Goal: Find specific page/section: Find specific page/section

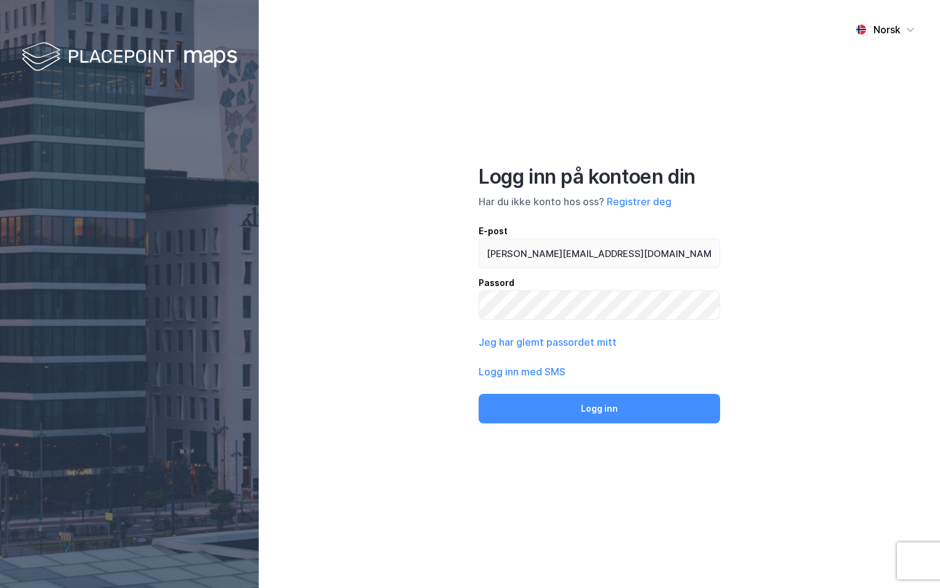
type input "[PERSON_NAME][EMAIL_ADDRESS][DOMAIN_NAME]"
click at [479, 394] on button "Logg inn" at bounding box center [599, 409] width 241 height 30
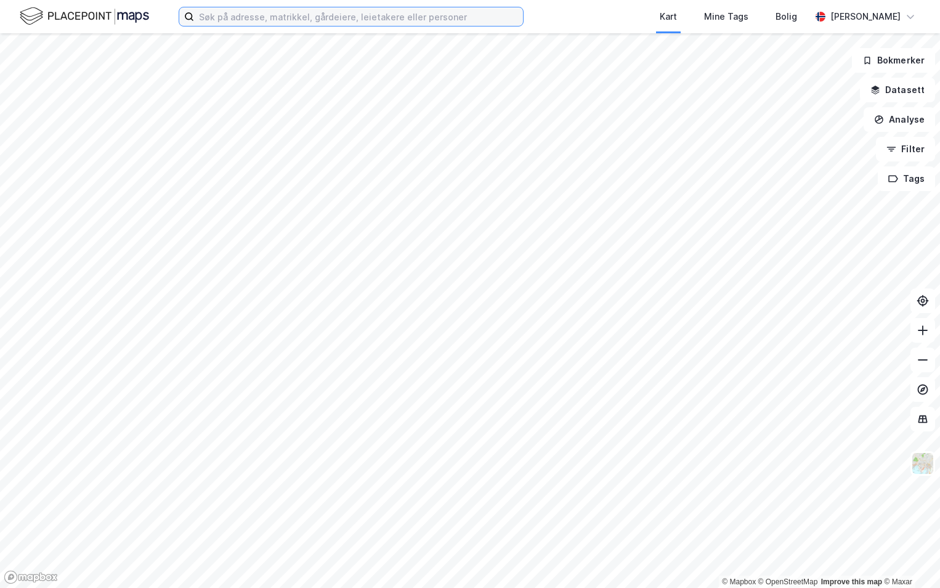
click at [218, 18] on input at bounding box center [358, 16] width 329 height 18
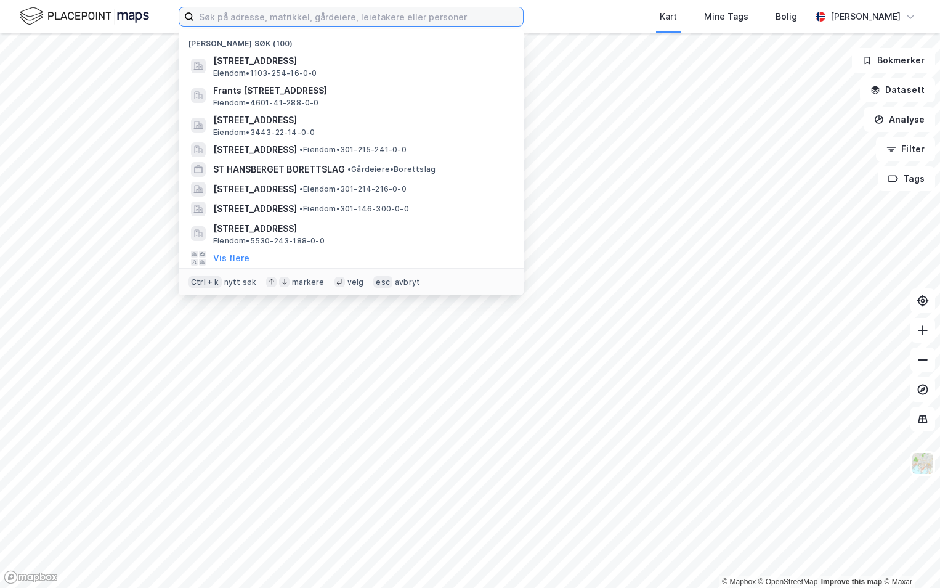
paste input "5501-119/1644/0/0"
type input "5501-119/1644/0/0"
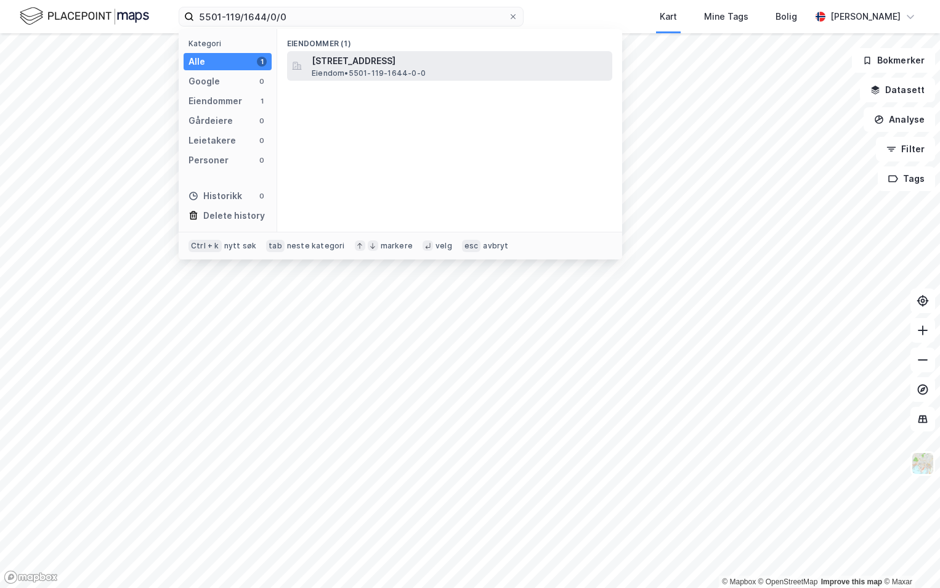
click at [402, 54] on span "[STREET_ADDRESS]" at bounding box center [460, 61] width 296 height 15
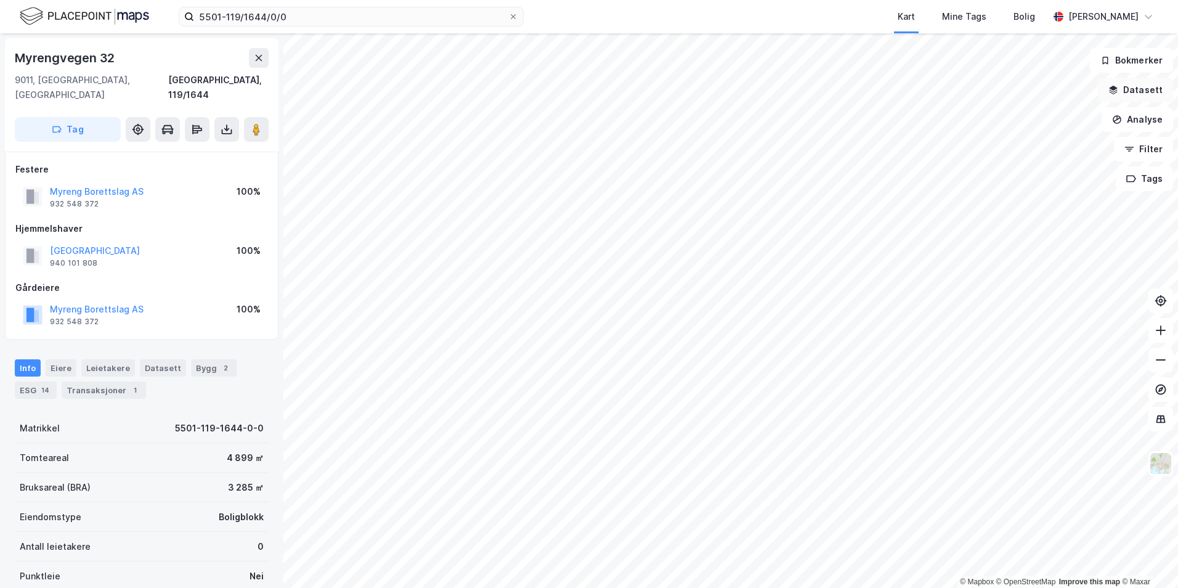
click at [939, 88] on button "Datasett" at bounding box center [1135, 90] width 75 height 25
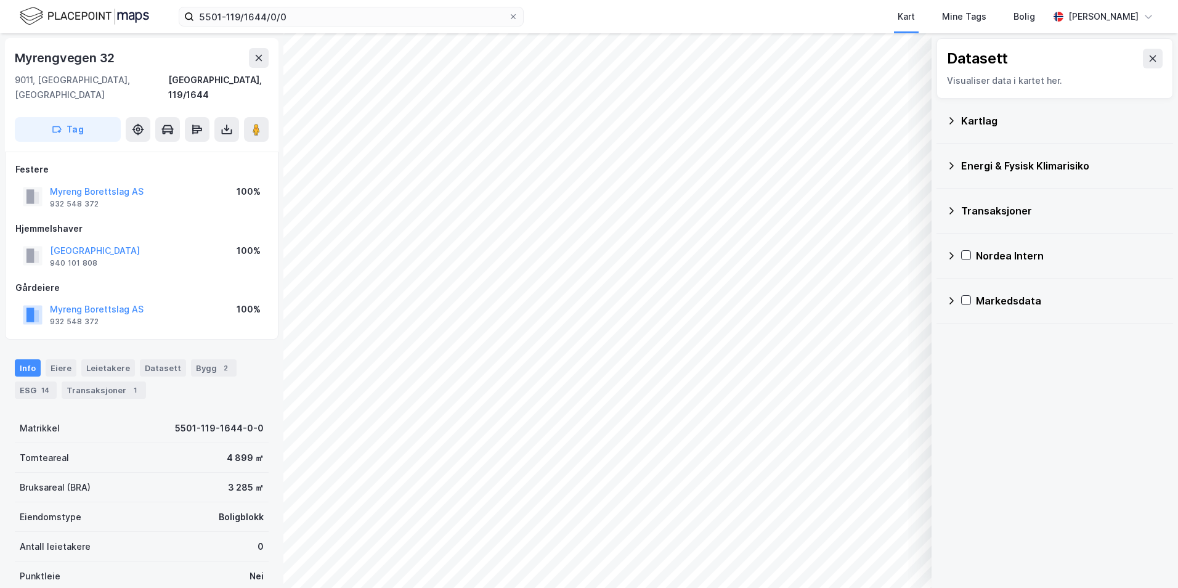
click at [939, 116] on div "Kartlag" at bounding box center [1062, 120] width 202 height 15
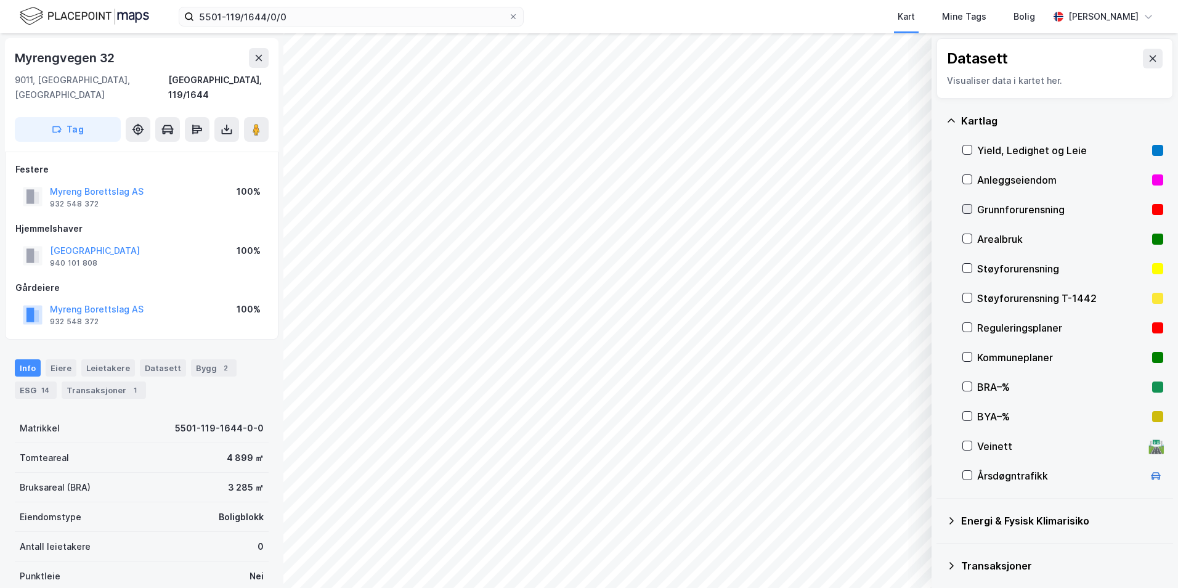
click at [939, 208] on icon at bounding box center [967, 209] width 9 height 9
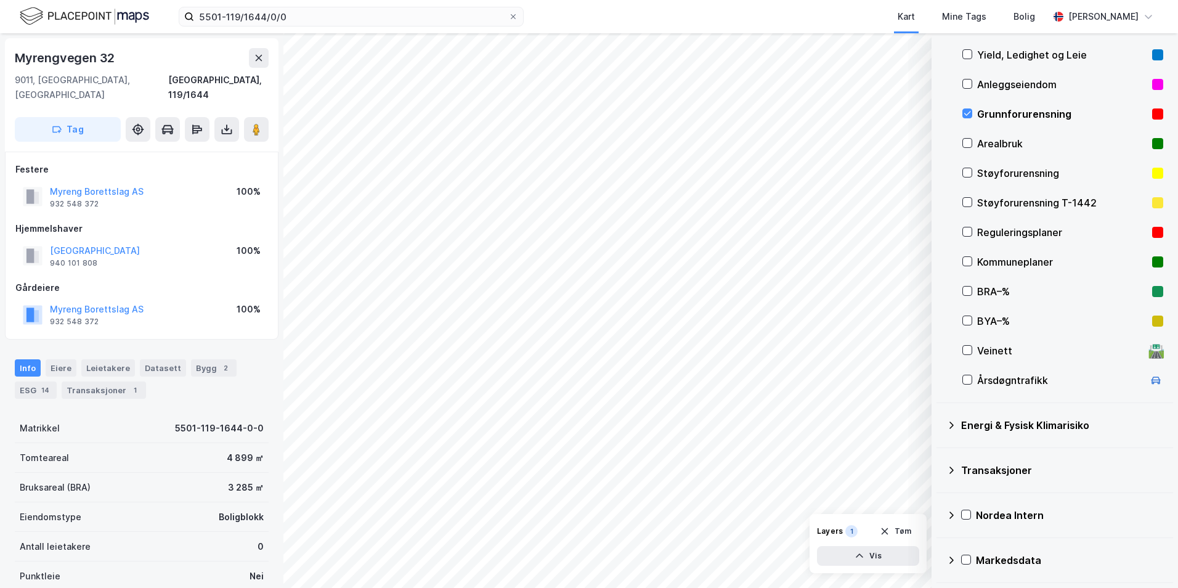
click at [939, 424] on icon at bounding box center [951, 425] width 10 height 10
click at [939, 454] on icon at bounding box center [982, 454] width 9 height 9
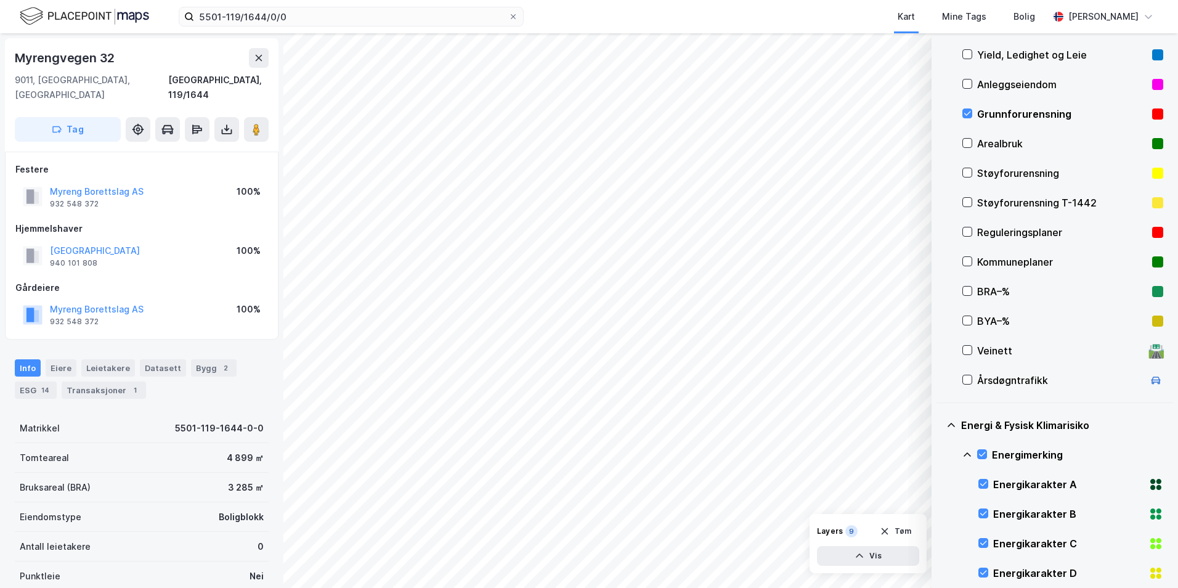
click at [939, 453] on icon at bounding box center [966, 454] width 7 height 4
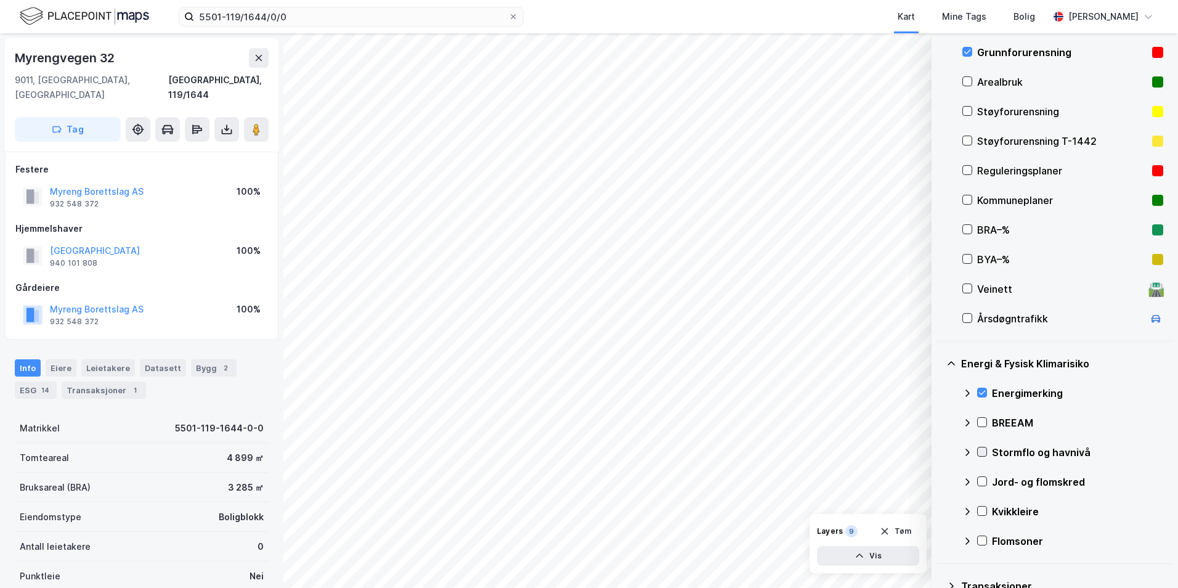
click at [939, 452] on icon at bounding box center [982, 452] width 7 height 4
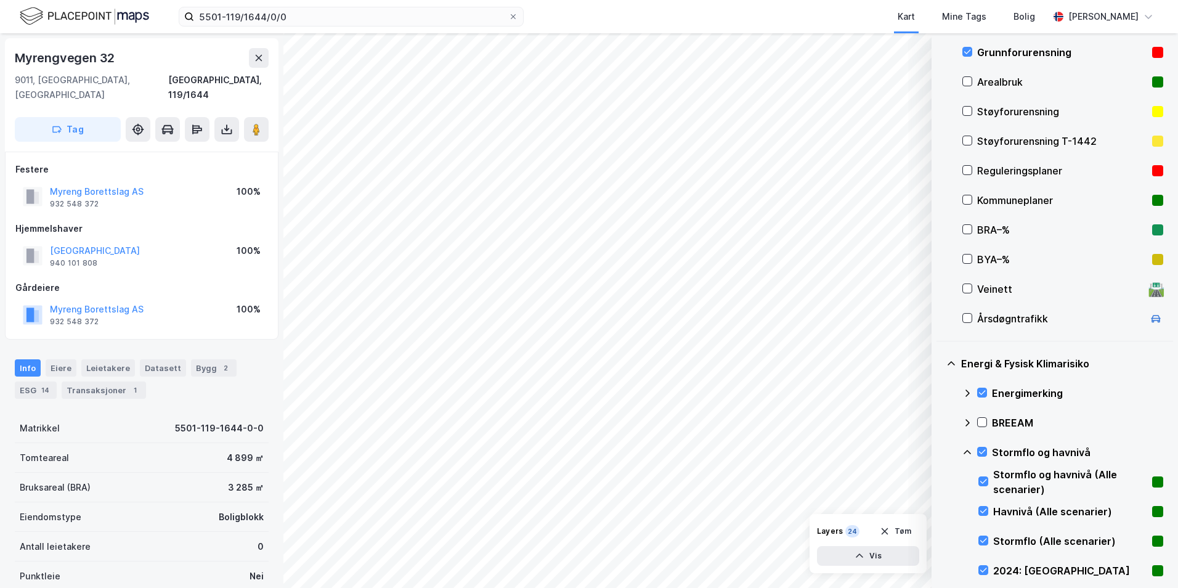
click at [939, 449] on icon at bounding box center [967, 452] width 10 height 10
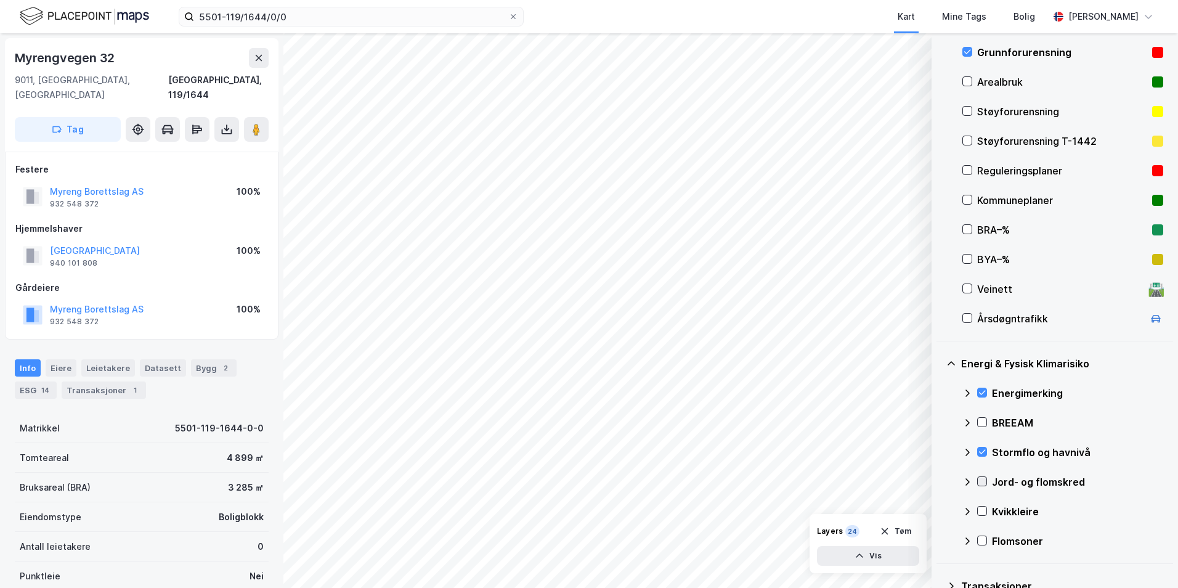
click at [939, 481] on icon at bounding box center [982, 481] width 9 height 9
click at [939, 479] on icon at bounding box center [967, 482] width 10 height 10
click at [939, 511] on icon at bounding box center [982, 510] width 9 height 9
click at [939, 511] on icon at bounding box center [967, 511] width 10 height 10
click at [939, 541] on icon at bounding box center [982, 540] width 9 height 9
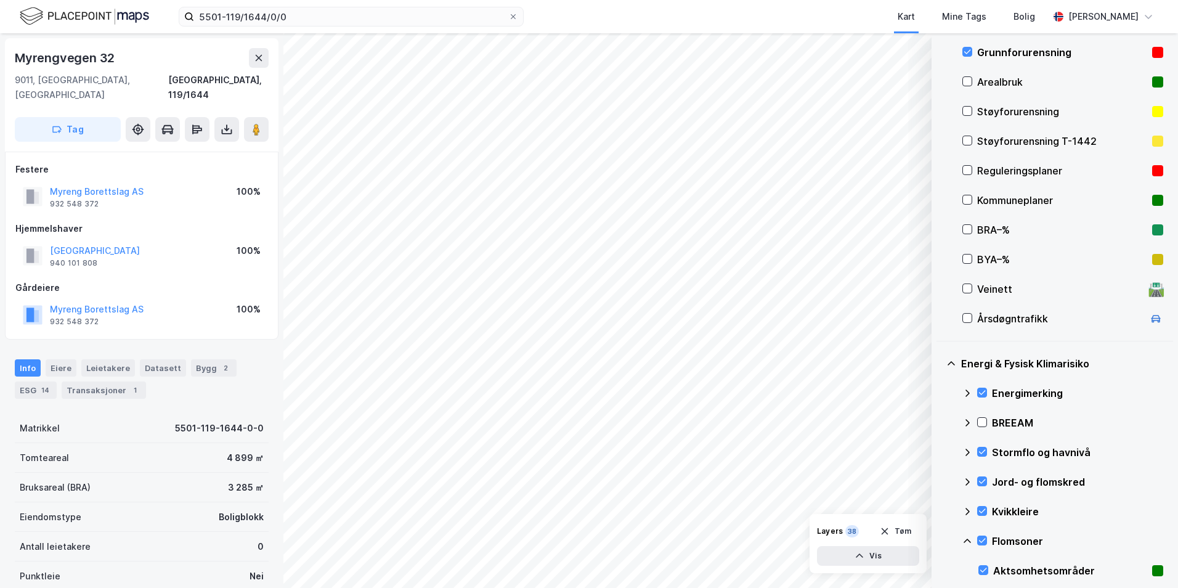
click at [939, 538] on icon at bounding box center [967, 541] width 10 height 10
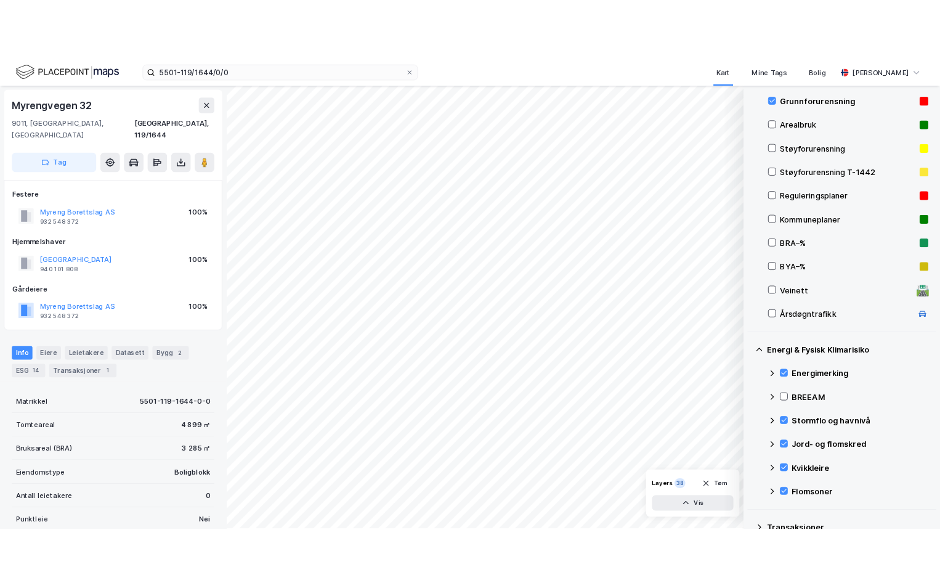
scroll to position [273, 0]
